Goal: Task Accomplishment & Management: Complete application form

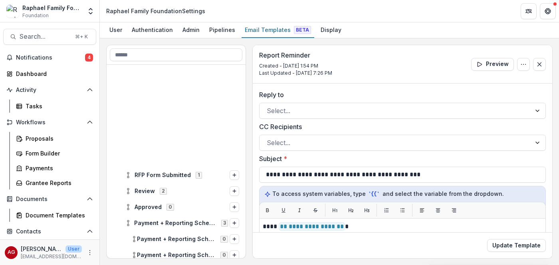
scroll to position [222, 0]
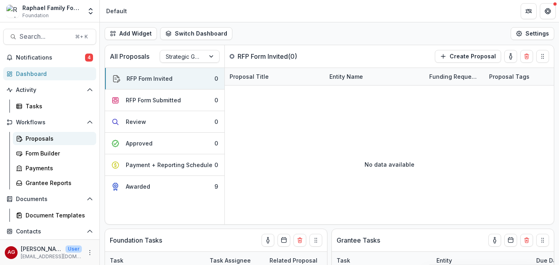
click at [35, 140] on div "Proposals" at bounding box center [58, 138] width 64 height 8
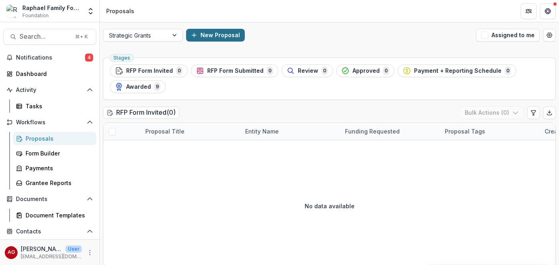
click at [218, 35] on button "New Proposal" at bounding box center [215, 35] width 59 height 13
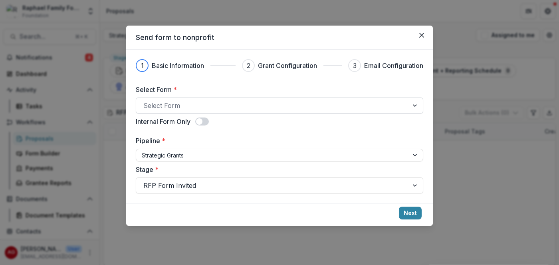
click at [220, 106] on div at bounding box center [272, 105] width 258 height 11
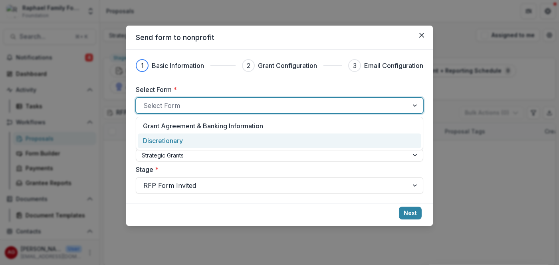
click at [212, 142] on div "Discretionary" at bounding box center [279, 141] width 273 height 10
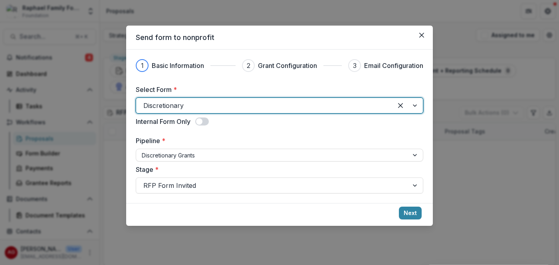
click at [205, 123] on span at bounding box center [202, 121] width 14 height 8
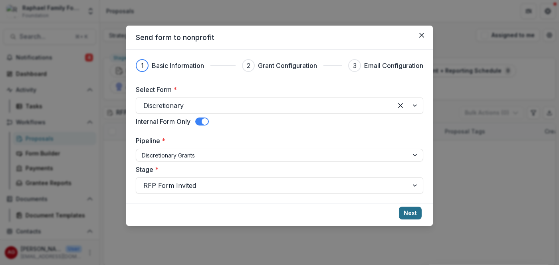
click at [411, 214] on button "Next" at bounding box center [410, 212] width 23 height 13
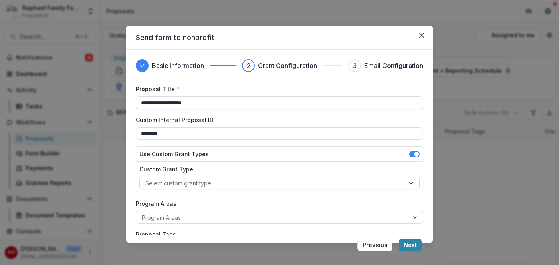
click at [249, 186] on div at bounding box center [272, 183] width 254 height 10
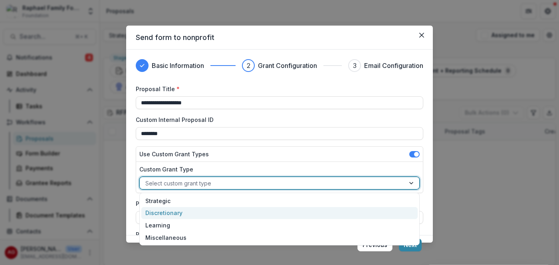
click at [243, 216] on div "Discretionary" at bounding box center [279, 213] width 276 height 12
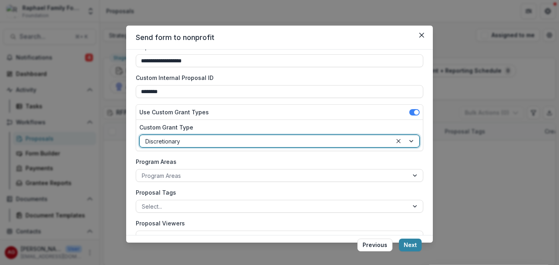
scroll to position [65, 0]
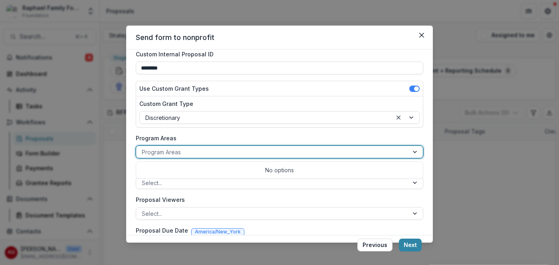
click at [267, 154] on div at bounding box center [272, 152] width 261 height 10
click at [377, 138] on label "Program Areas" at bounding box center [277, 138] width 283 height 8
click at [143, 148] on input "Program Areas" at bounding box center [143, 152] width 2 height 8
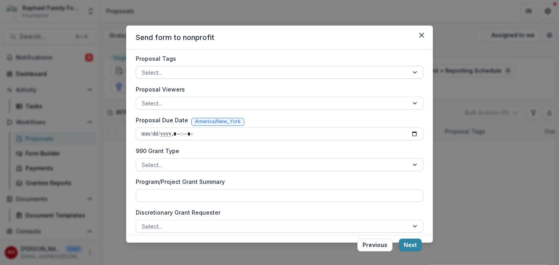
scroll to position [183, 0]
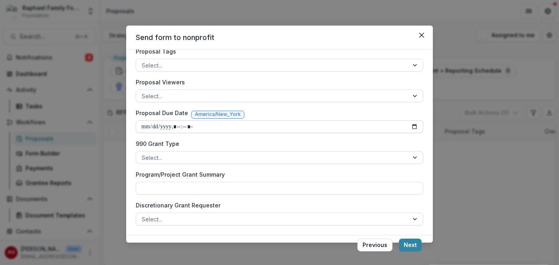
click at [150, 129] on input "Proposal Due Date" at bounding box center [279, 126] width 287 height 13
click at [413, 128] on input "Proposal Due Date" at bounding box center [279, 126] width 287 height 13
click at [415, 220] on div at bounding box center [415, 219] width 14 height 12
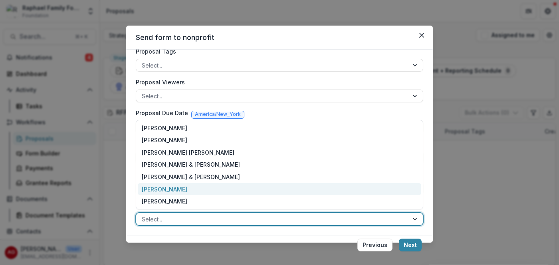
click at [253, 188] on div "[PERSON_NAME]" at bounding box center [279, 189] width 283 height 12
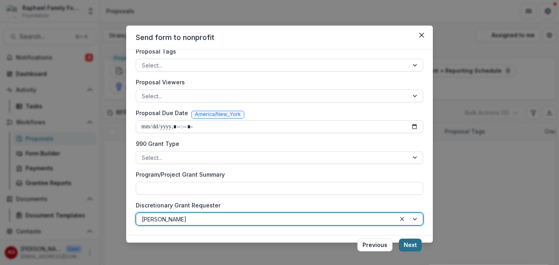
click at [412, 245] on button "Next" at bounding box center [410, 244] width 23 height 13
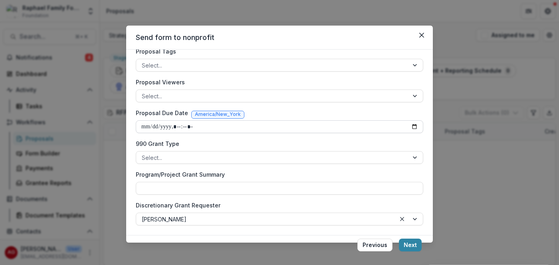
click at [257, 126] on input "Proposal Due Date" at bounding box center [279, 126] width 287 height 13
click at [250, 127] on input "Proposal Due Date" at bounding box center [279, 126] width 287 height 13
click at [206, 124] on input "Proposal Due Date" at bounding box center [279, 126] width 287 height 13
drag, startPoint x: 219, startPoint y: 127, endPoint x: 119, endPoint y: 126, distance: 100.6
click at [119, 126] on div "**********" at bounding box center [279, 132] width 559 height 265
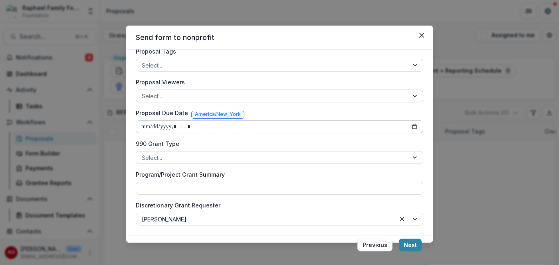
drag, startPoint x: 141, startPoint y: 126, endPoint x: 221, endPoint y: 126, distance: 79.8
click at [221, 126] on input "Proposal Due Date" at bounding box center [279, 126] width 287 height 13
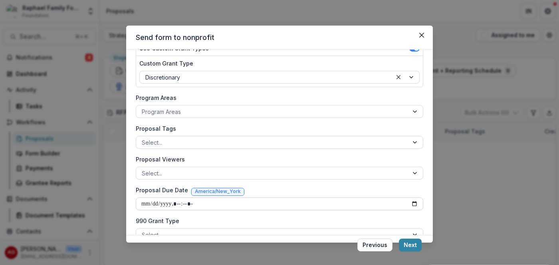
scroll to position [135, 0]
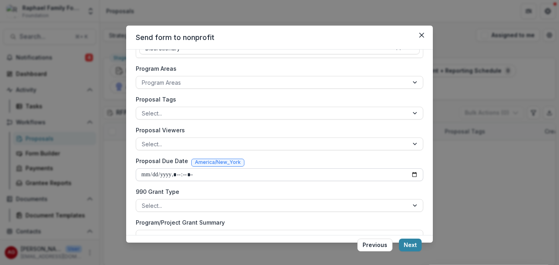
click at [188, 176] on input "Proposal Due Date" at bounding box center [279, 174] width 287 height 13
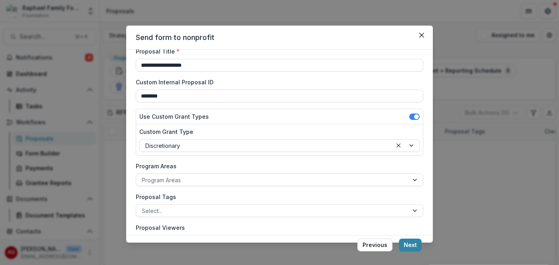
scroll to position [0, 0]
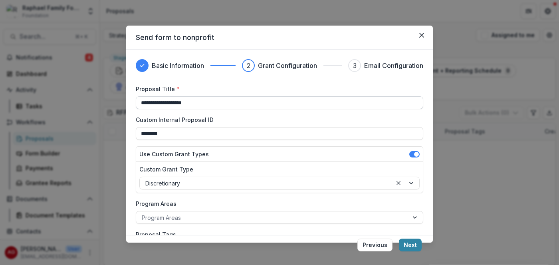
drag, startPoint x: 213, startPoint y: 104, endPoint x: 111, endPoint y: 102, distance: 101.8
click at [136, 102] on input "**********" at bounding box center [279, 102] width 287 height 13
type input "*"
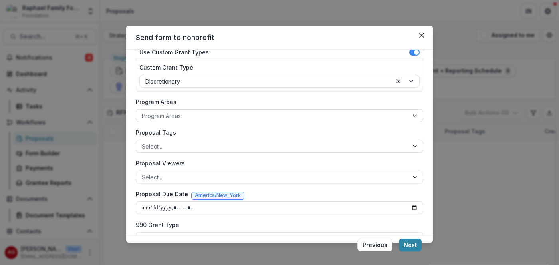
scroll to position [172, 0]
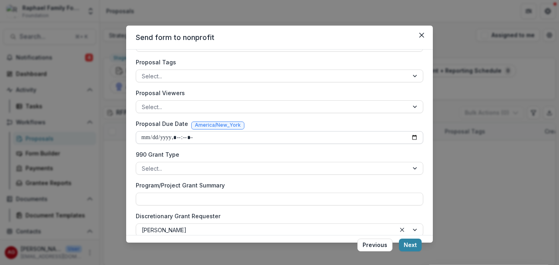
type input "**********"
click at [150, 135] on input "Proposal Due Date" at bounding box center [279, 137] width 287 height 13
click at [160, 139] on input "Proposal Due Date" at bounding box center [279, 137] width 287 height 13
click at [174, 138] on input "Proposal Due Date" at bounding box center [279, 137] width 287 height 13
click at [218, 140] on input "Proposal Due Date" at bounding box center [279, 137] width 287 height 13
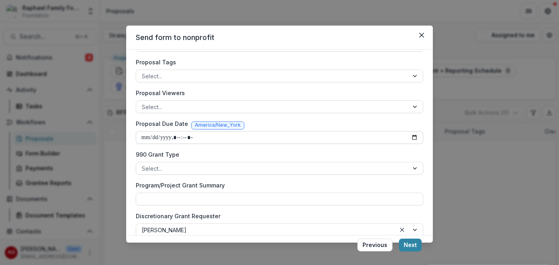
scroll to position [183, 0]
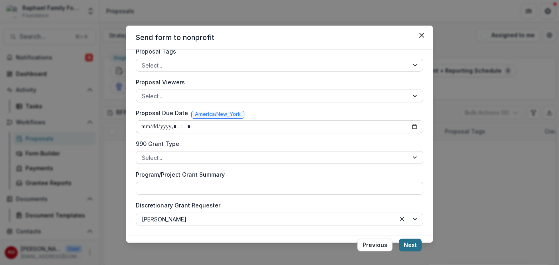
click at [412, 247] on button "Next" at bounding box center [410, 244] width 23 height 13
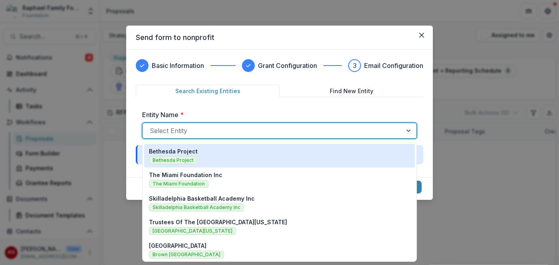
click at [260, 132] on div at bounding box center [272, 130] width 245 height 11
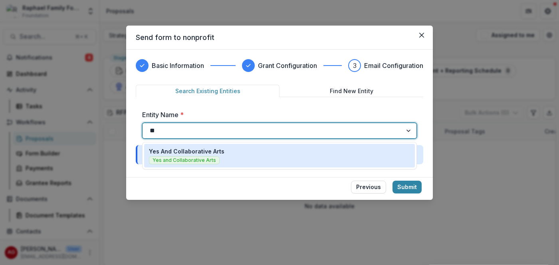
type input "***"
click at [229, 158] on div "Yes And Collaborative Arts Yes and Collaborative Arts" at bounding box center [279, 155] width 261 height 17
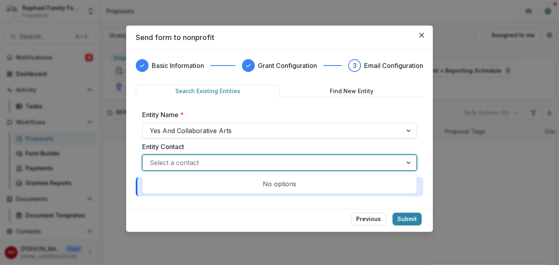
click at [410, 163] on div at bounding box center [409, 162] width 14 height 15
click at [409, 163] on div at bounding box center [409, 162] width 14 height 15
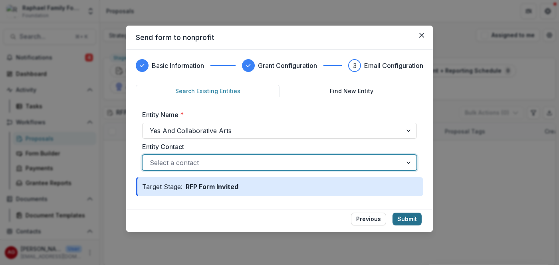
click at [411, 219] on button "Submit" at bounding box center [406, 218] width 29 height 13
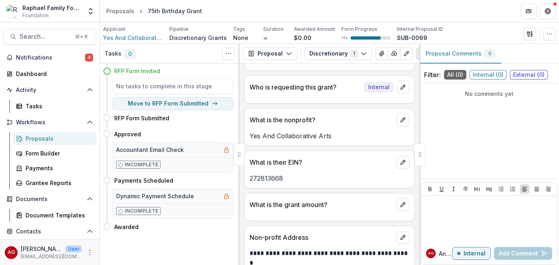
scroll to position [21, 0]
click at [402, 205] on icon "edit" at bounding box center [403, 204] width 6 height 6
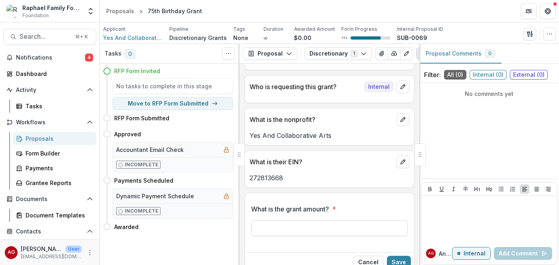
click at [363, 228] on input "What is the grant amount? *" at bounding box center [329, 228] width 156 height 16
type input "*******"
click at [400, 85] on icon "edit" at bounding box center [403, 86] width 6 height 6
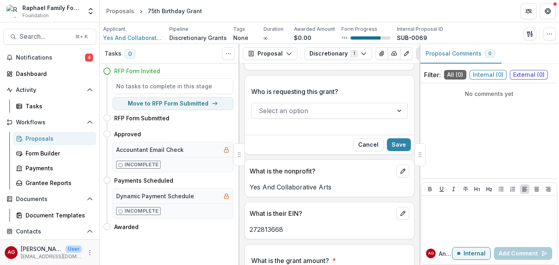
click at [376, 111] on div at bounding box center [322, 110] width 127 height 11
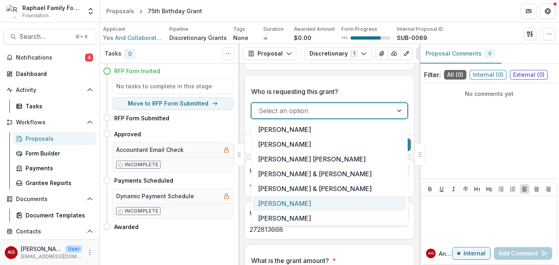
click at [333, 201] on div "[PERSON_NAME]" at bounding box center [329, 203] width 153 height 15
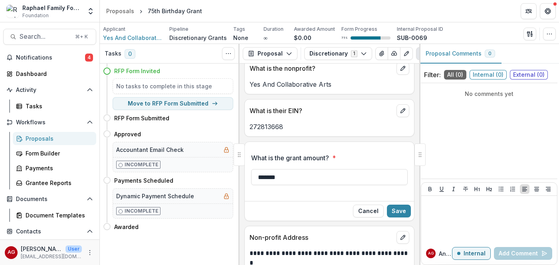
scroll to position [137, 0]
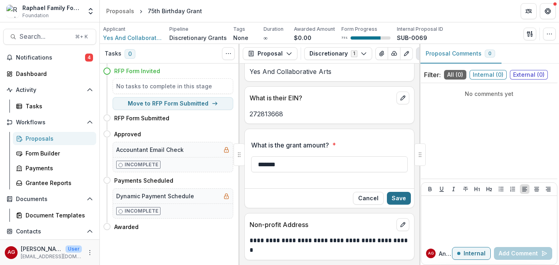
click at [404, 198] on button "Save" at bounding box center [399, 198] width 24 height 13
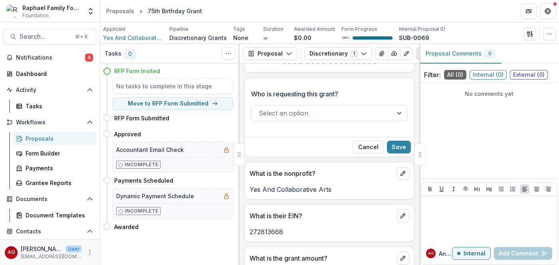
scroll to position [0, 0]
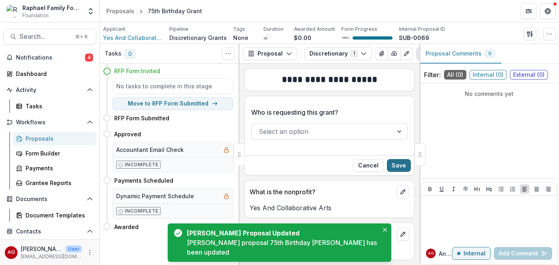
click at [400, 166] on button "Save" at bounding box center [399, 165] width 24 height 13
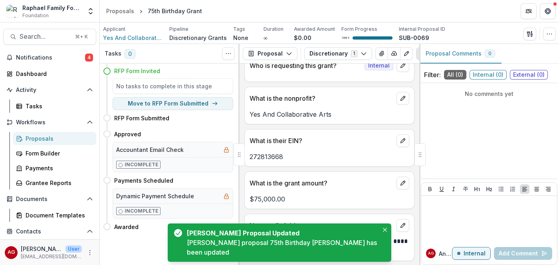
scroll to position [43, 0]
click at [383, 232] on icon "Close" at bounding box center [385, 230] width 4 height 4
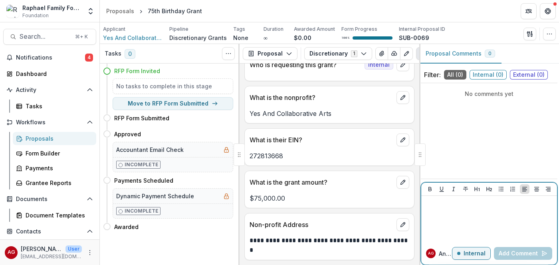
click at [455, 216] on div at bounding box center [488, 219] width 129 height 40
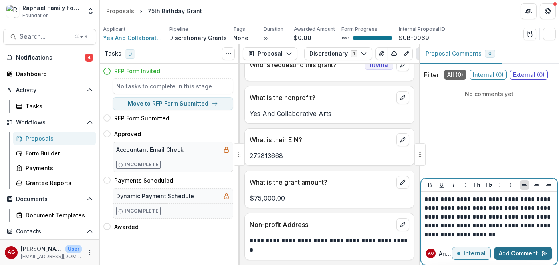
click at [522, 255] on button "Add Comment" at bounding box center [523, 253] width 58 height 13
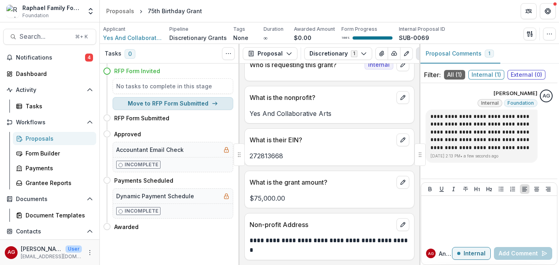
click at [186, 105] on button "Move to RFP Form Submitted" at bounding box center [173, 103] width 121 height 13
select select "**********"
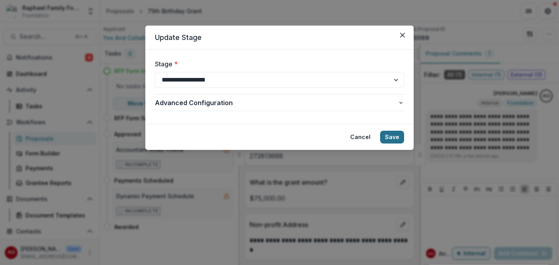
click at [393, 135] on button "Save" at bounding box center [392, 137] width 24 height 13
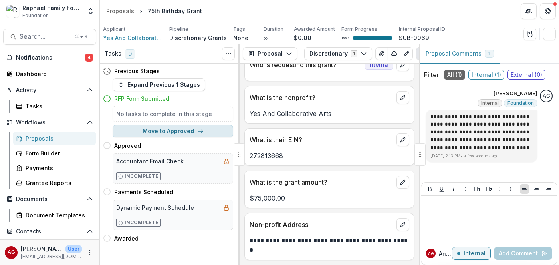
click at [195, 132] on button "Move to Approved" at bounding box center [173, 131] width 121 height 13
select select "********"
select select "**********"
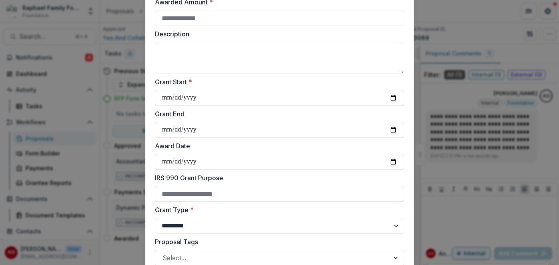
scroll to position [109, 0]
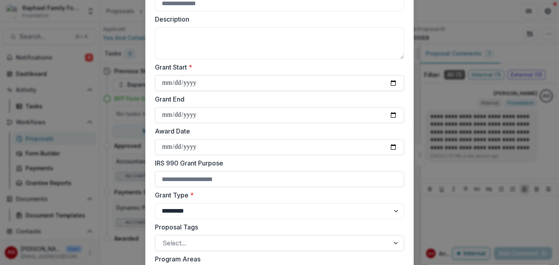
click at [394, 81] on input "Grant Start *" at bounding box center [279, 83] width 249 height 16
type input "**********"
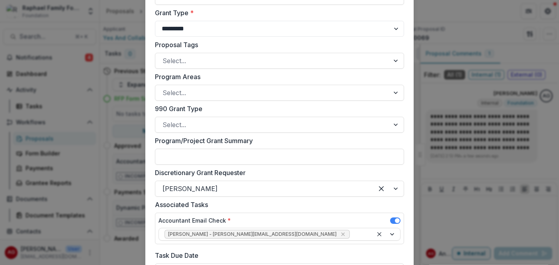
scroll to position [294, 0]
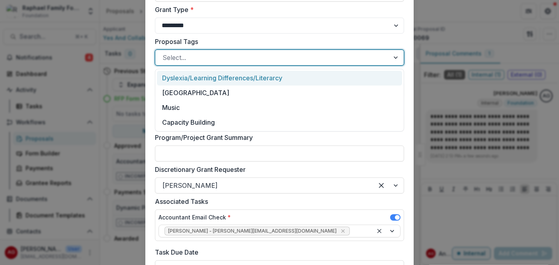
click at [350, 56] on div at bounding box center [272, 57] width 220 height 11
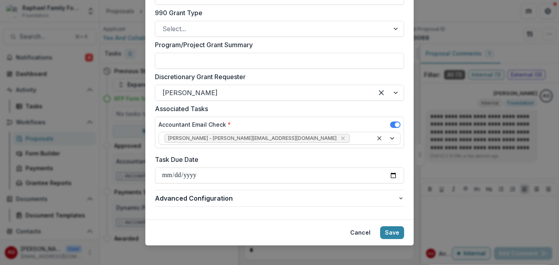
scroll to position [393, 0]
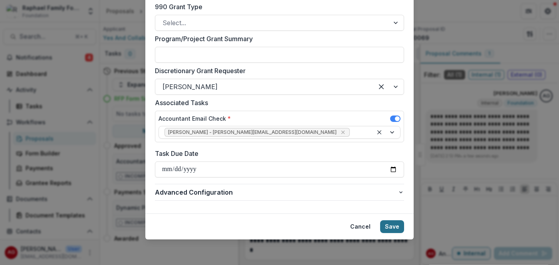
click at [394, 225] on button "Save" at bounding box center [392, 226] width 24 height 13
type input "*****"
click at [398, 224] on button "Save" at bounding box center [392, 226] width 24 height 13
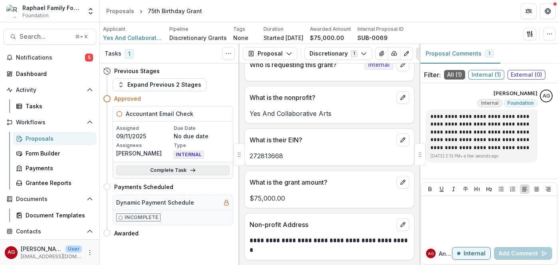
click at [180, 172] on link "Complete Task" at bounding box center [172, 170] width 113 height 10
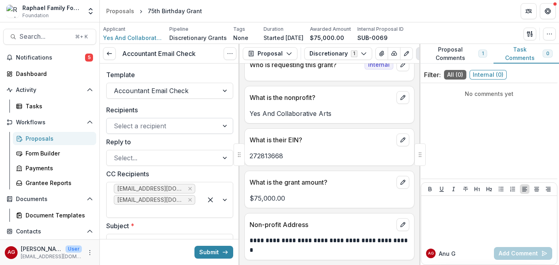
click at [220, 127] on div at bounding box center [225, 125] width 14 height 15
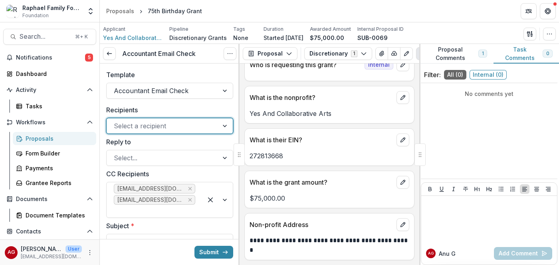
click at [220, 127] on div at bounding box center [225, 125] width 14 height 15
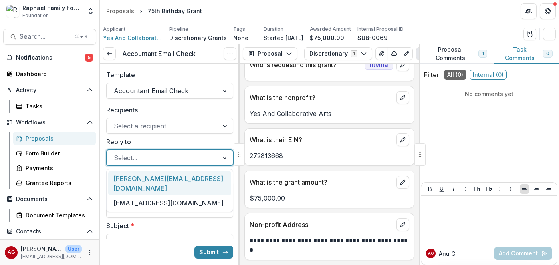
click at [217, 157] on div "Select..." at bounding box center [163, 157] width 112 height 13
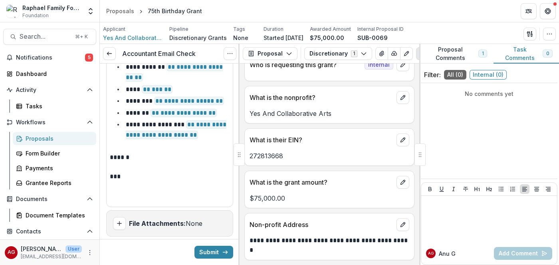
scroll to position [296, 0]
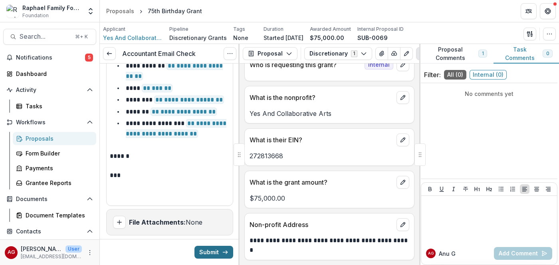
click at [210, 251] on button "Submit" at bounding box center [213, 251] width 39 height 13
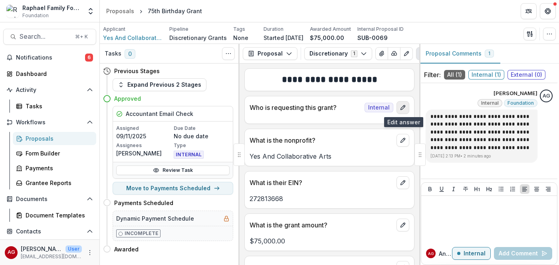
click at [404, 110] on icon "edit" at bounding box center [403, 107] width 6 height 6
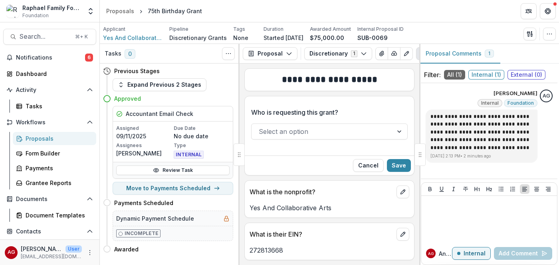
click at [399, 131] on div at bounding box center [400, 131] width 14 height 15
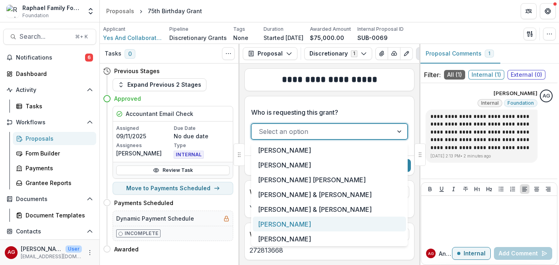
click at [355, 218] on div "[PERSON_NAME]" at bounding box center [329, 223] width 153 height 15
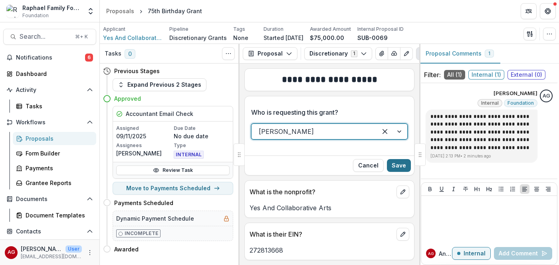
click at [401, 168] on button "Save" at bounding box center [399, 165] width 24 height 13
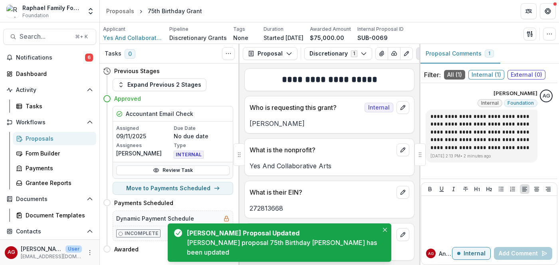
scroll to position [53, 0]
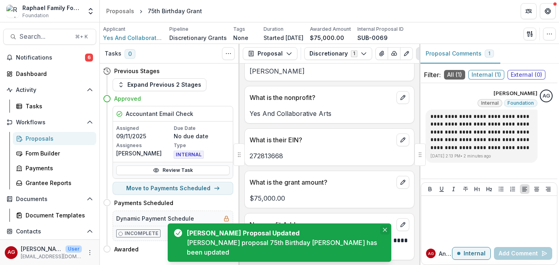
click at [380, 234] on button "Close" at bounding box center [385, 230] width 10 height 10
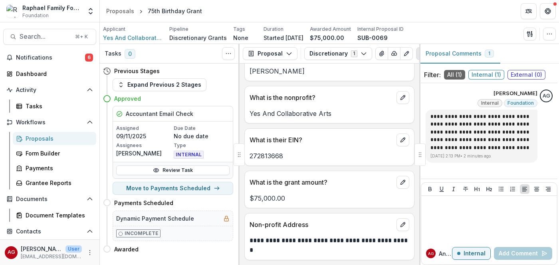
click at [41, 138] on div "Proposals" at bounding box center [58, 138] width 64 height 8
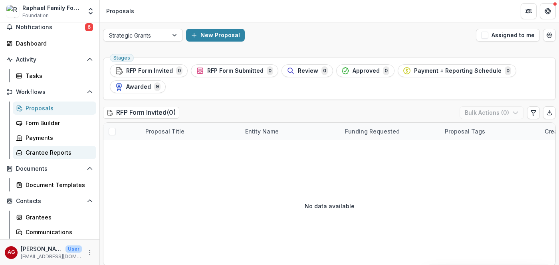
scroll to position [77, 0]
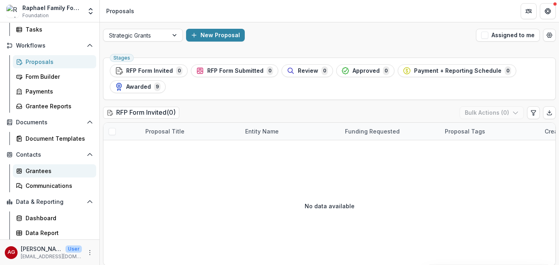
click at [53, 171] on div "Grantees" at bounding box center [58, 170] width 64 height 8
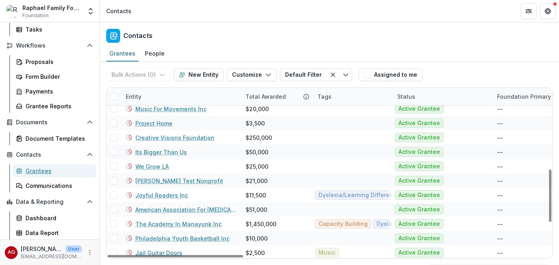
scroll to position [265, 0]
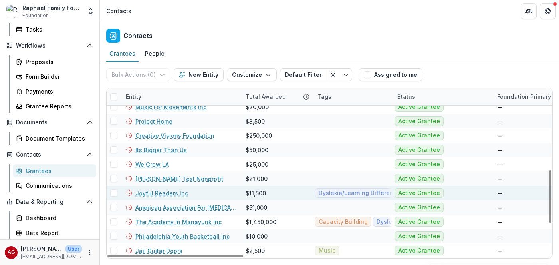
click at [162, 192] on link "Joyful Readers Inc" at bounding box center [161, 193] width 53 height 8
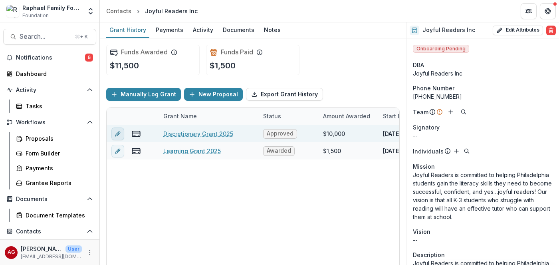
click at [123, 133] on button "edit" at bounding box center [117, 133] width 13 height 13
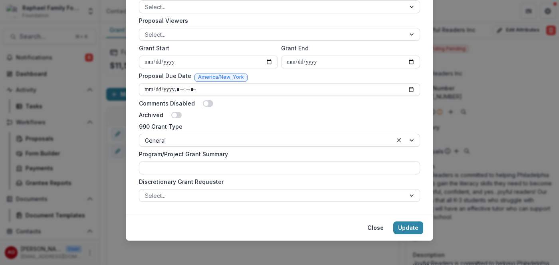
scroll to position [364, 0]
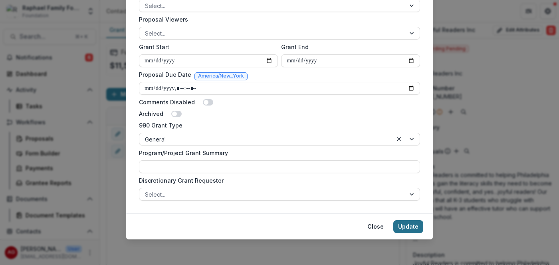
click at [404, 228] on button "Update" at bounding box center [408, 226] width 30 height 13
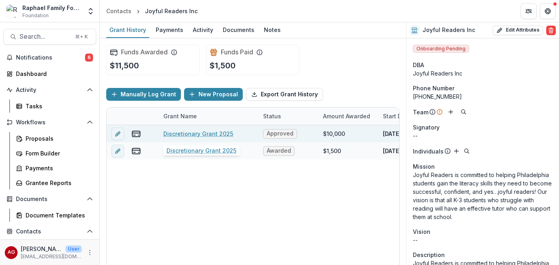
click at [217, 134] on link "Discretionary Grant 2025" at bounding box center [198, 133] width 70 height 8
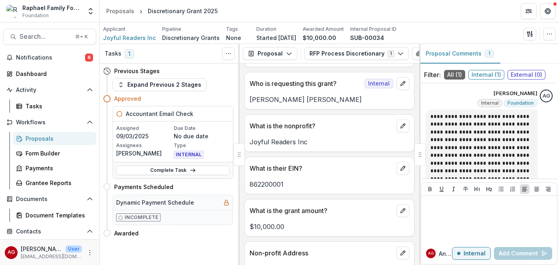
scroll to position [43, 0]
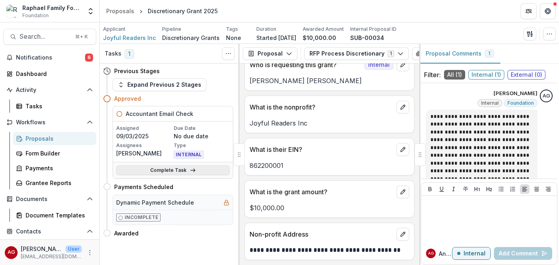
click at [196, 172] on link "Complete Task" at bounding box center [172, 170] width 113 height 10
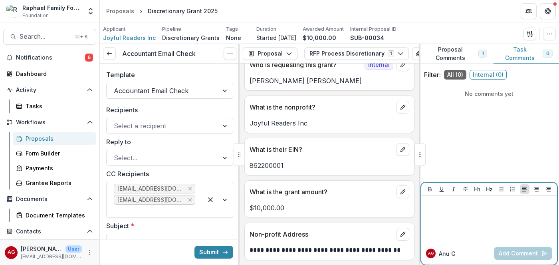
click at [451, 209] on div at bounding box center [488, 219] width 129 height 40
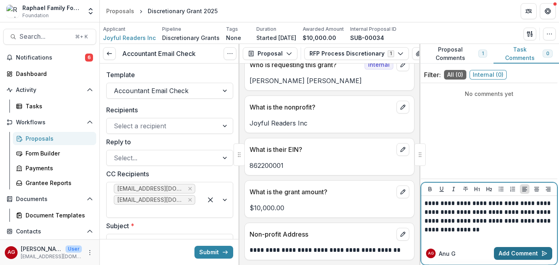
click at [511, 252] on button "Add Comment" at bounding box center [523, 253] width 58 height 13
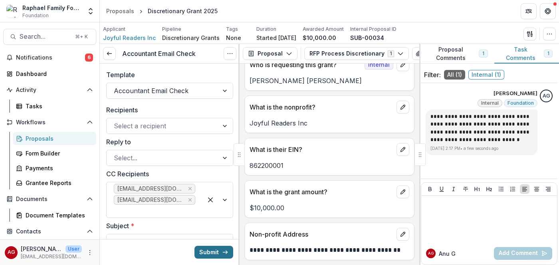
click at [208, 251] on button "Submit" at bounding box center [213, 251] width 39 height 13
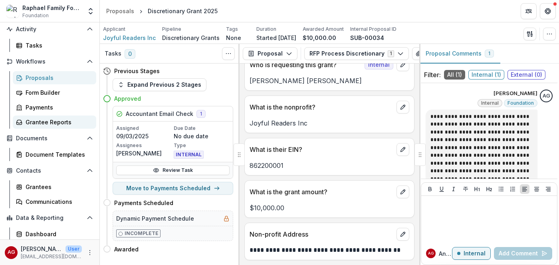
scroll to position [77, 0]
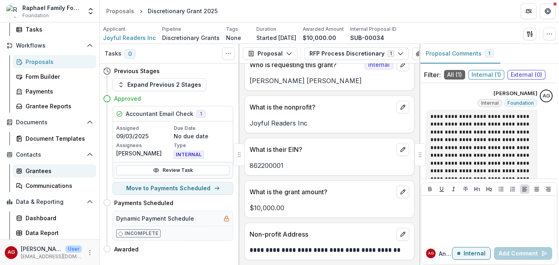
click at [37, 173] on div "Grantees" at bounding box center [58, 170] width 64 height 8
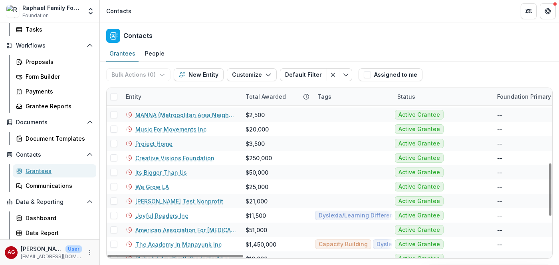
scroll to position [243, 0]
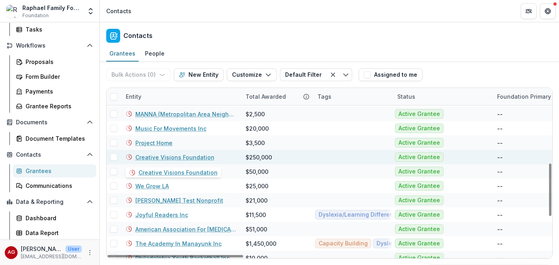
click at [190, 157] on link "Creative Visions Foundation" at bounding box center [174, 157] width 79 height 8
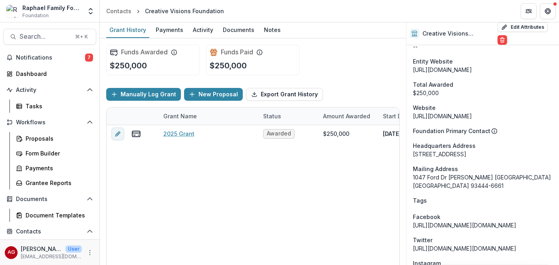
scroll to position [309, 0]
